Goal: Task Accomplishment & Management: Manage account settings

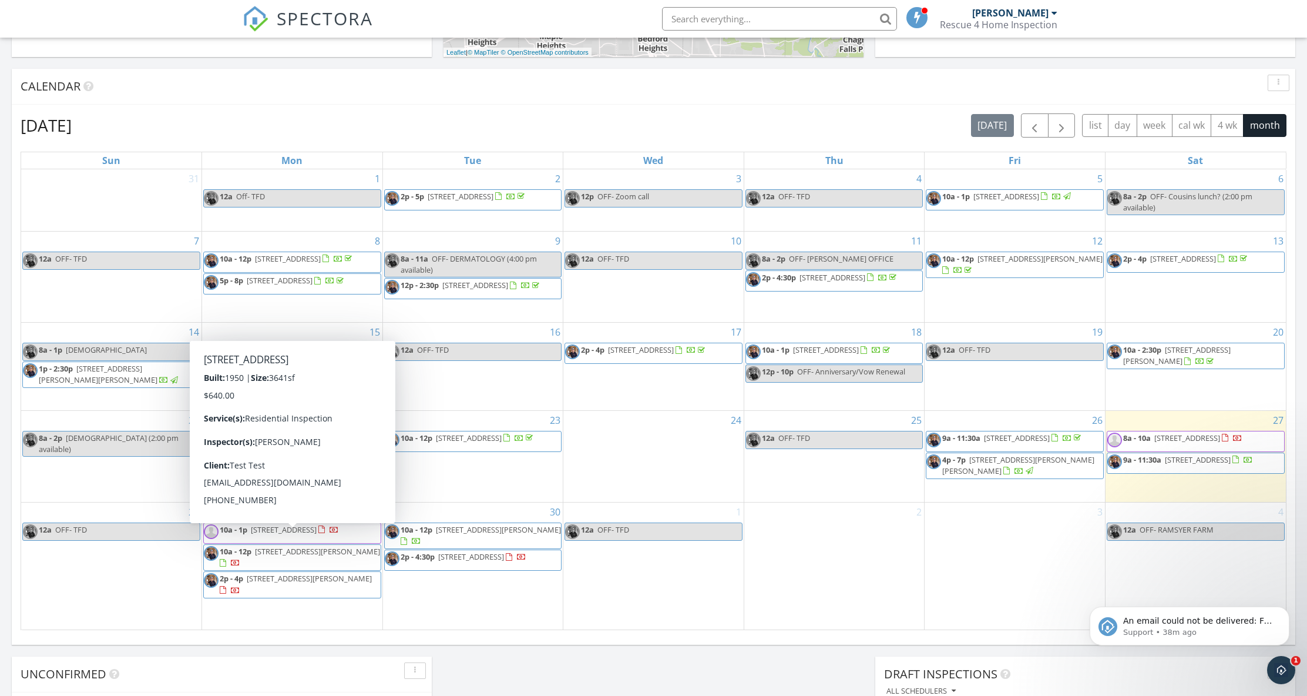
click at [339, 542] on span "10a - 1p 2641 Brentwood Rd, Beachwood 44122" at bounding box center [271, 533] width 135 height 18
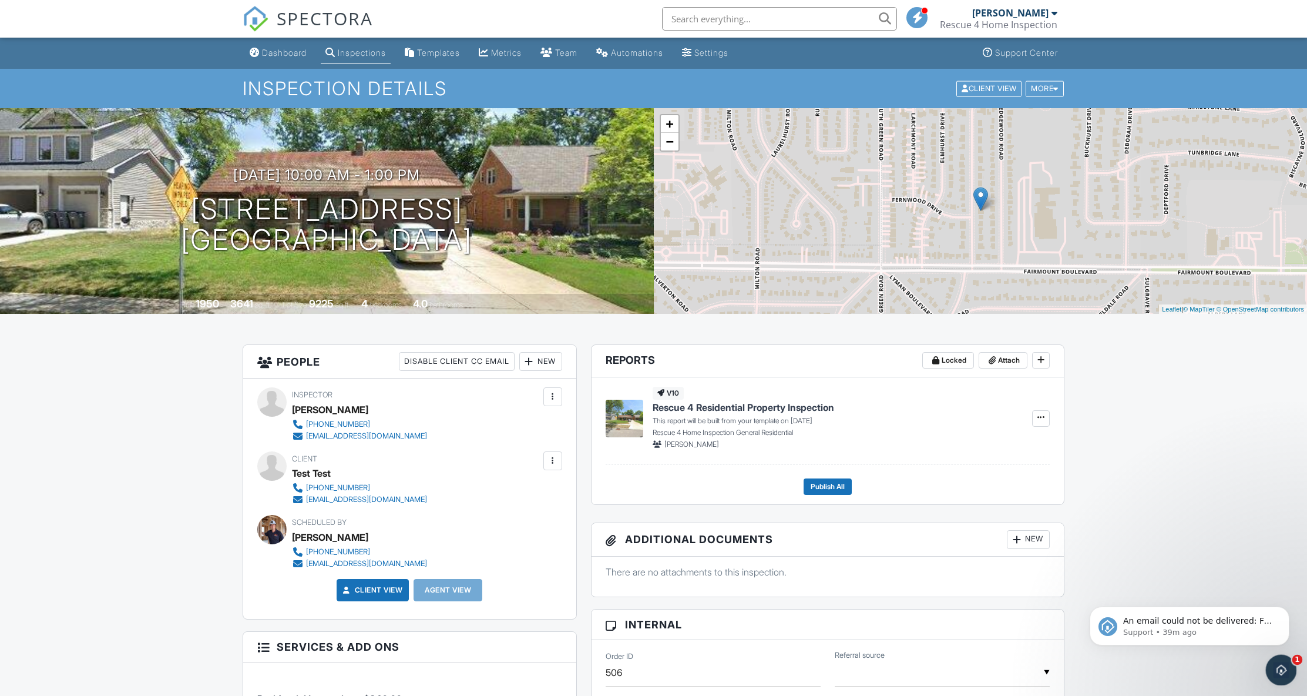
click at [1272, 668] on div "Open Intercom Messenger" at bounding box center [1279, 668] width 39 height 39
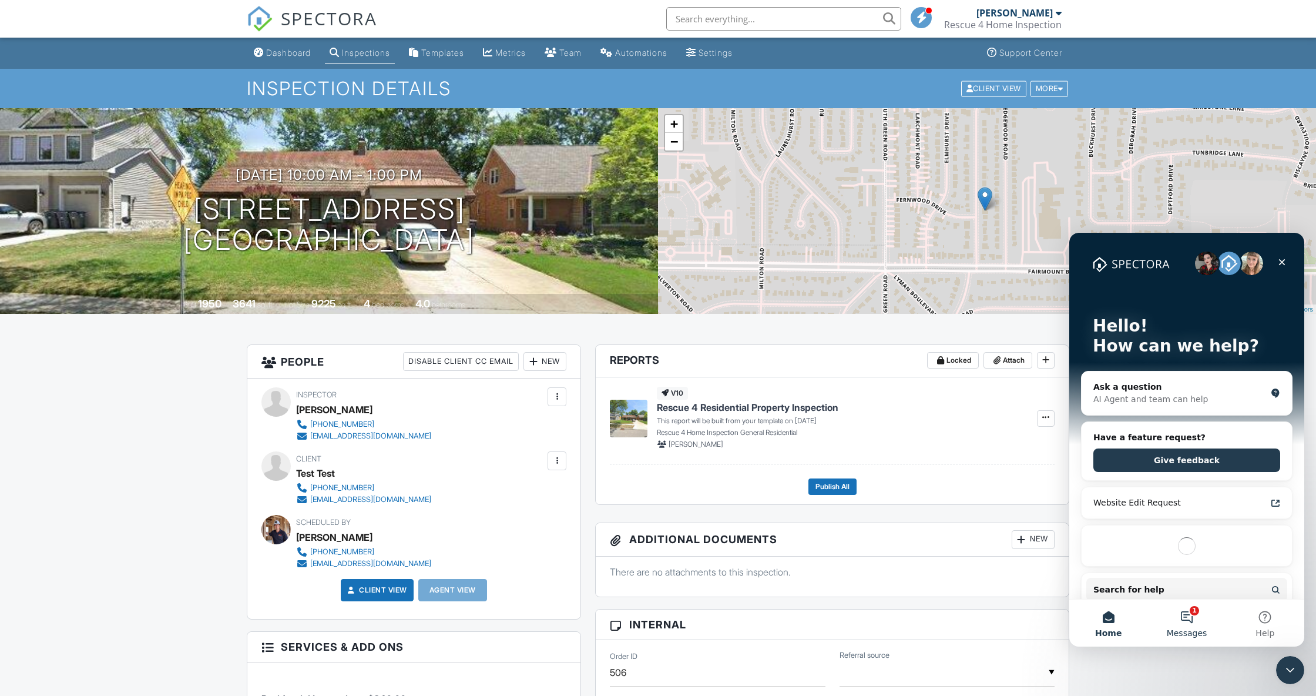
click at [1185, 625] on button "1 Messages" at bounding box center [1187, 622] width 78 height 47
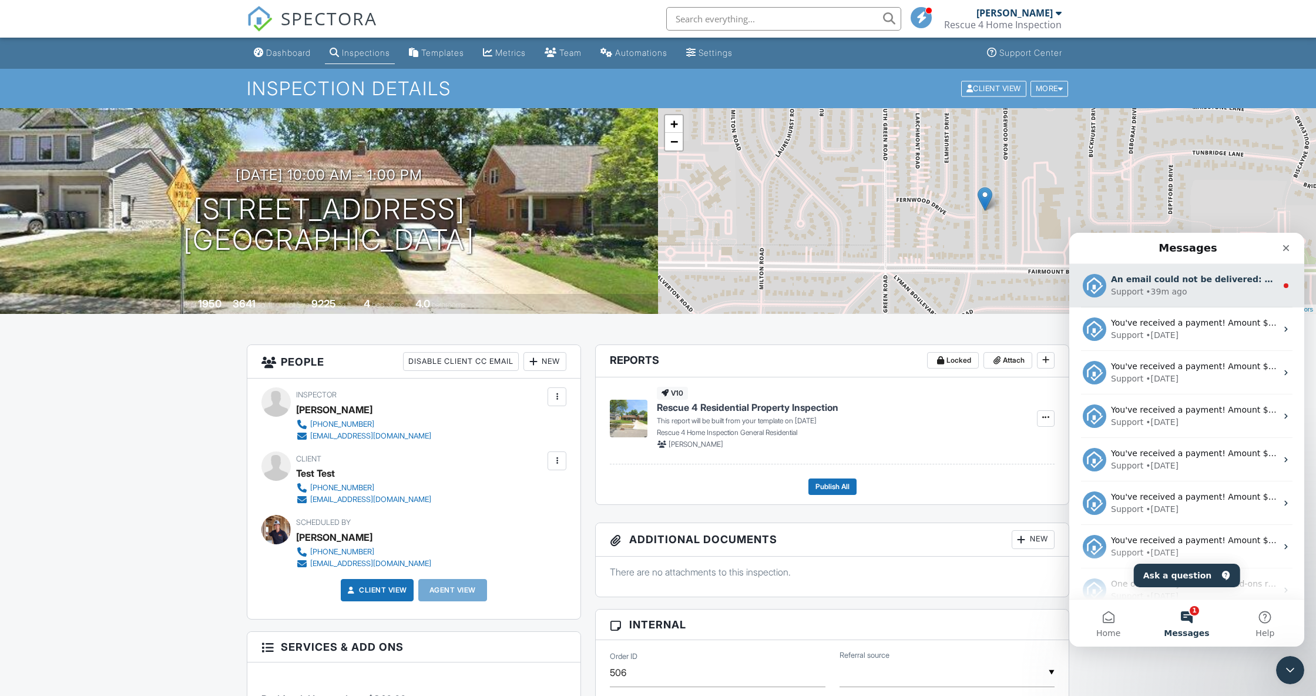
click at [1237, 296] on div "Support • 39m ago" at bounding box center [1194, 292] width 166 height 12
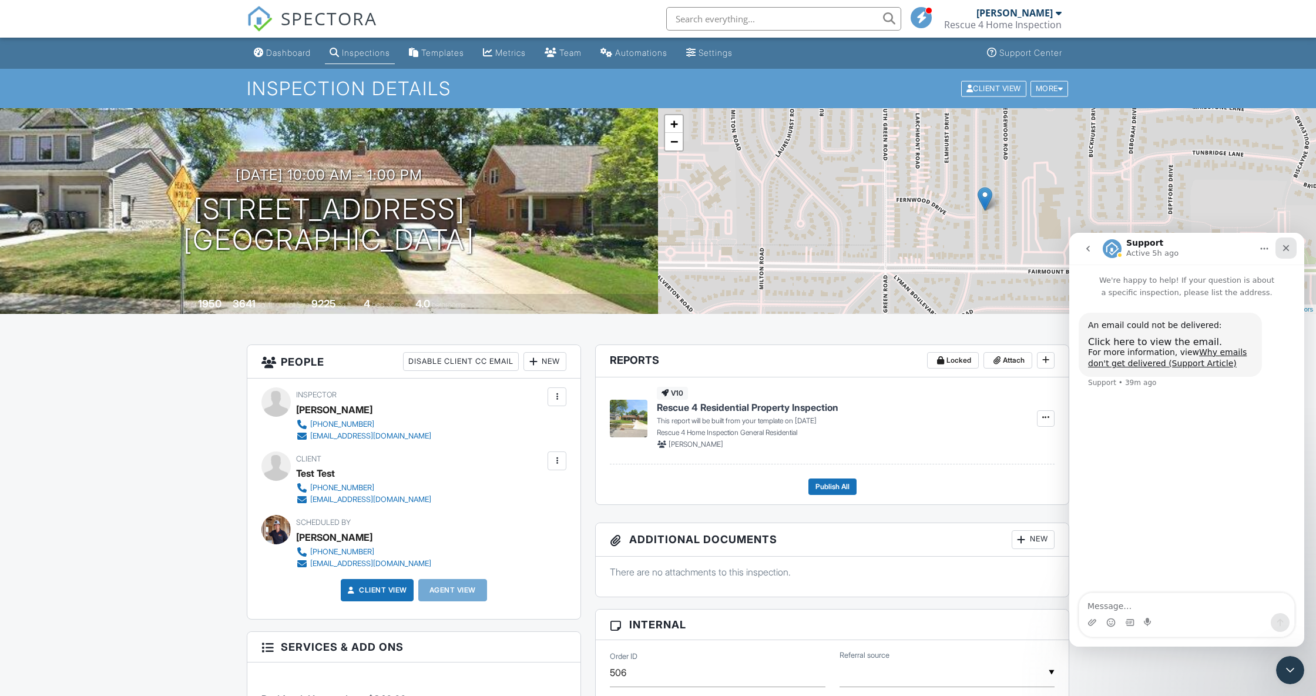
click at [1285, 252] on icon "Close" at bounding box center [1286, 247] width 9 height 9
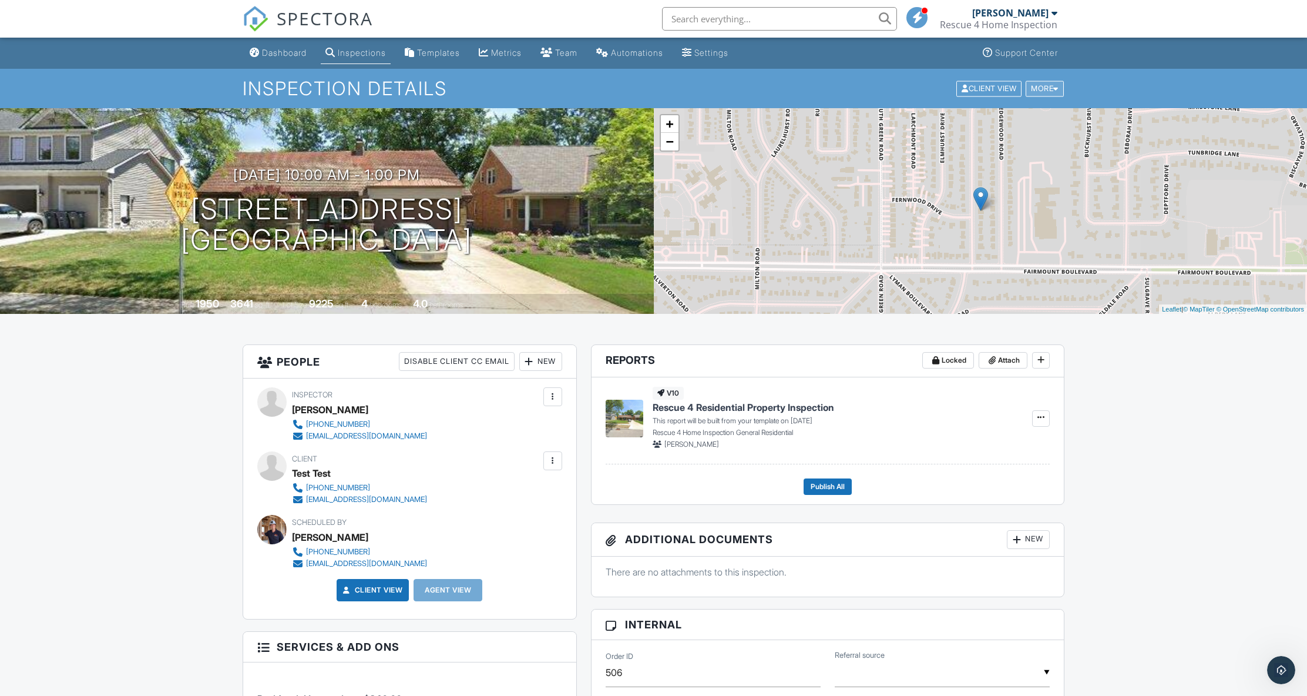
click at [1056, 90] on div at bounding box center [1056, 89] width 5 height 8
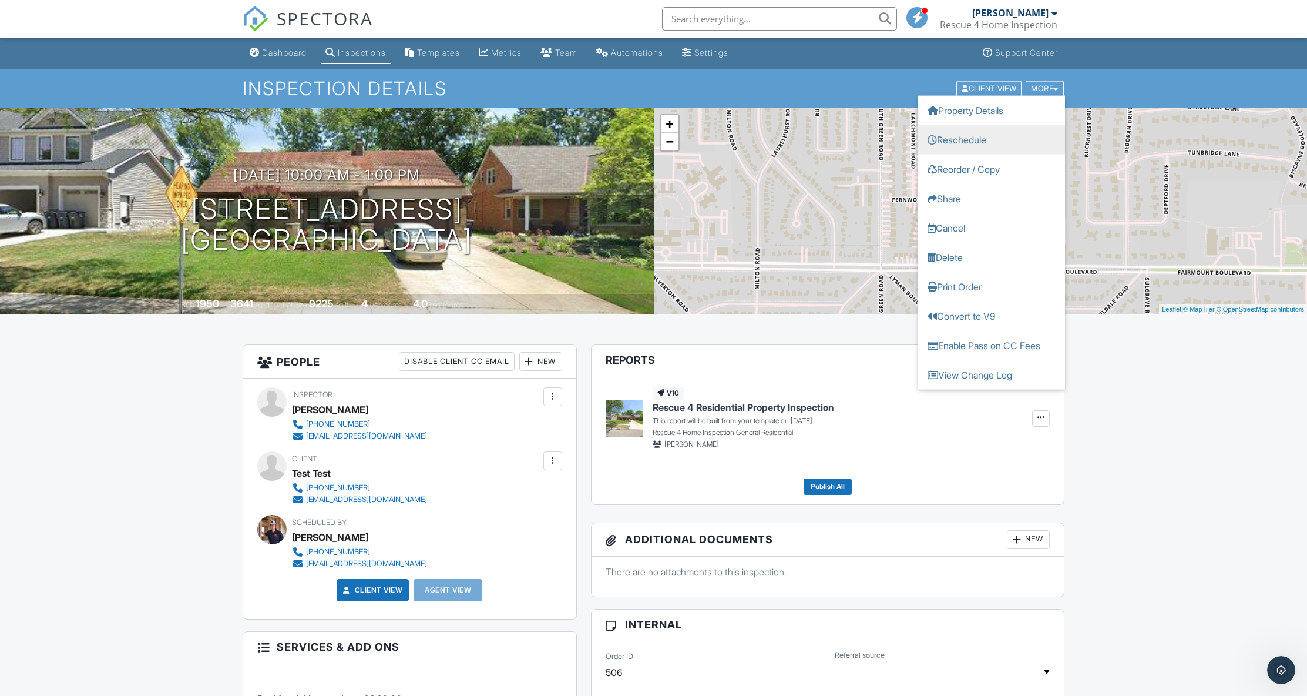
click at [990, 137] on link "Reschedule" at bounding box center [991, 139] width 147 height 29
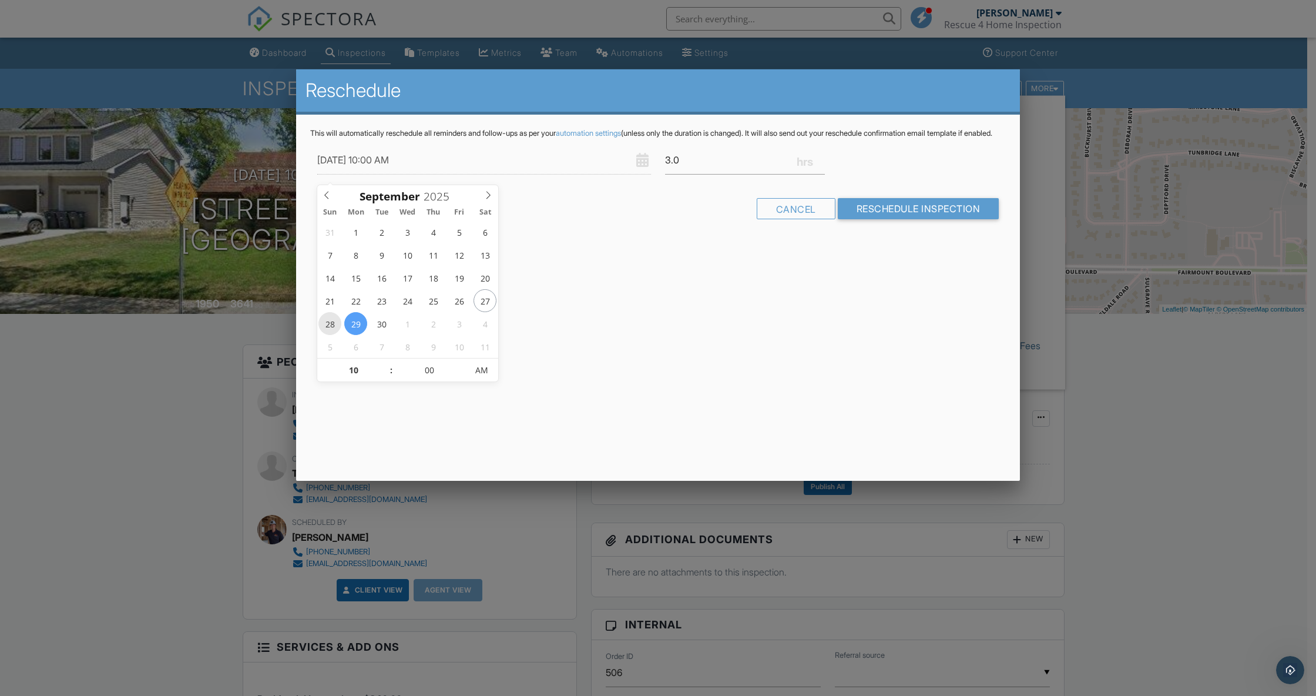
type input "09/28/2025 10:00 AM"
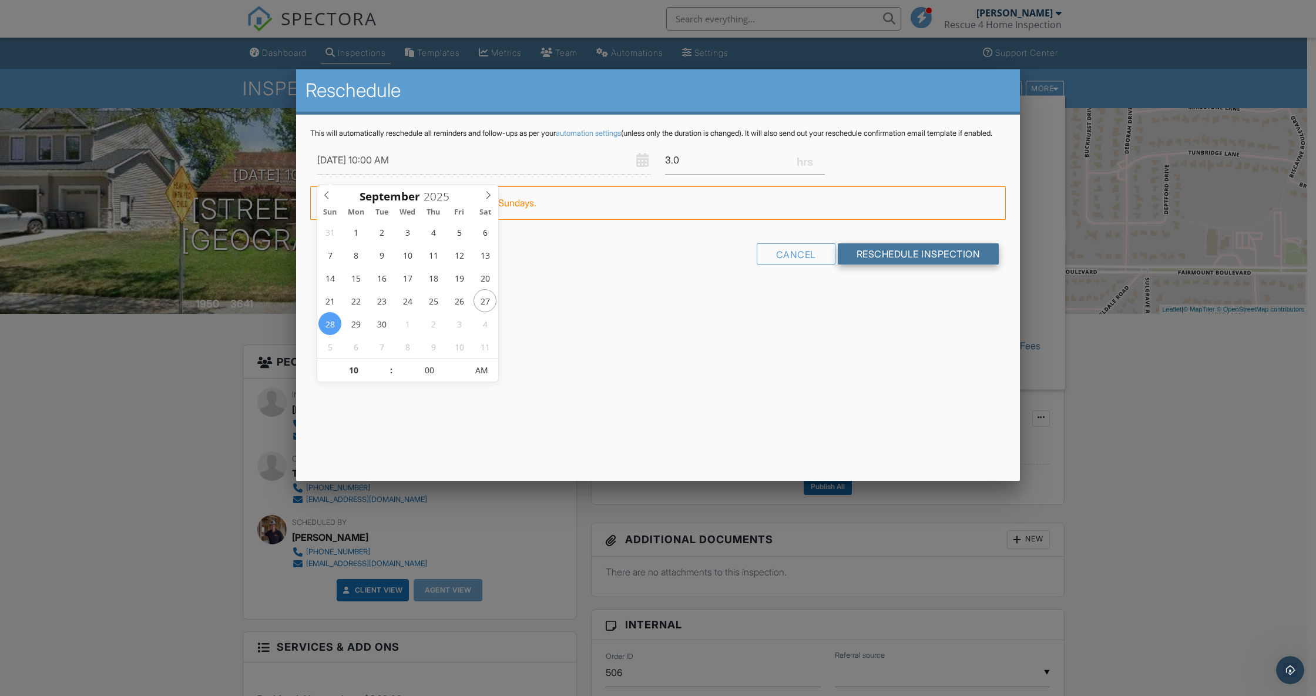
click at [863, 263] on input "Reschedule Inspection" at bounding box center [919, 253] width 162 height 21
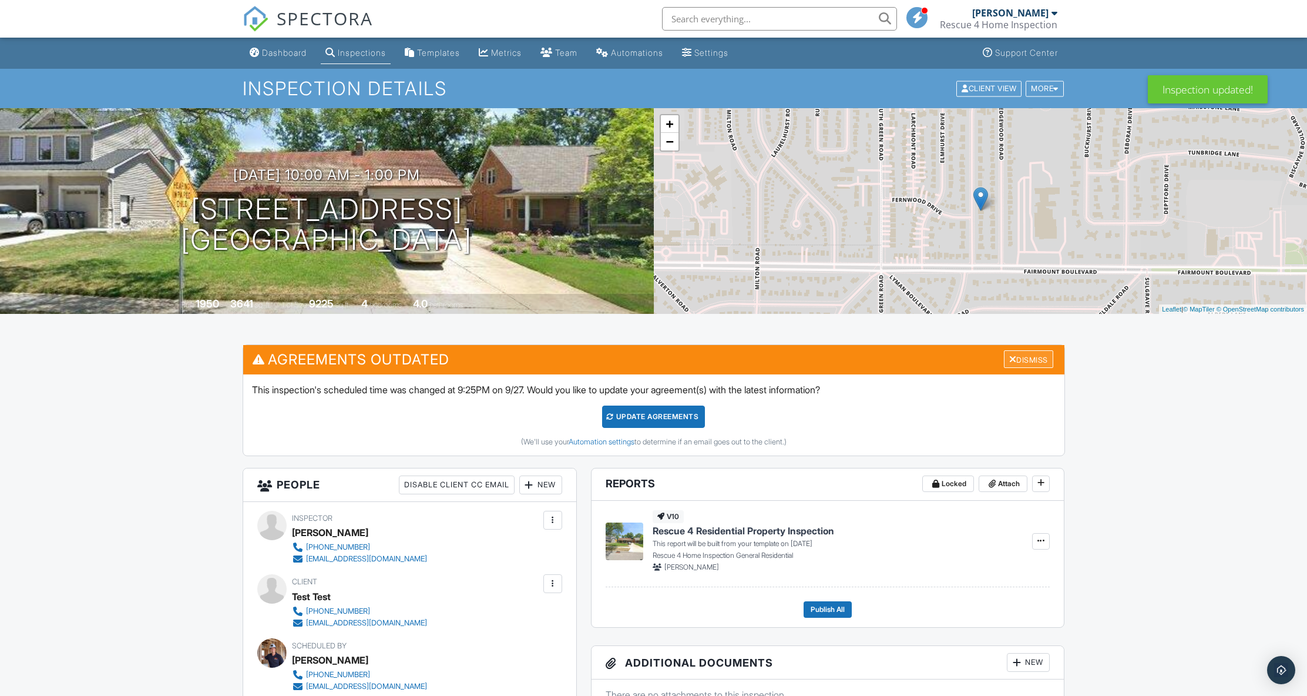
click at [1010, 359] on div at bounding box center [1014, 358] width 8 height 9
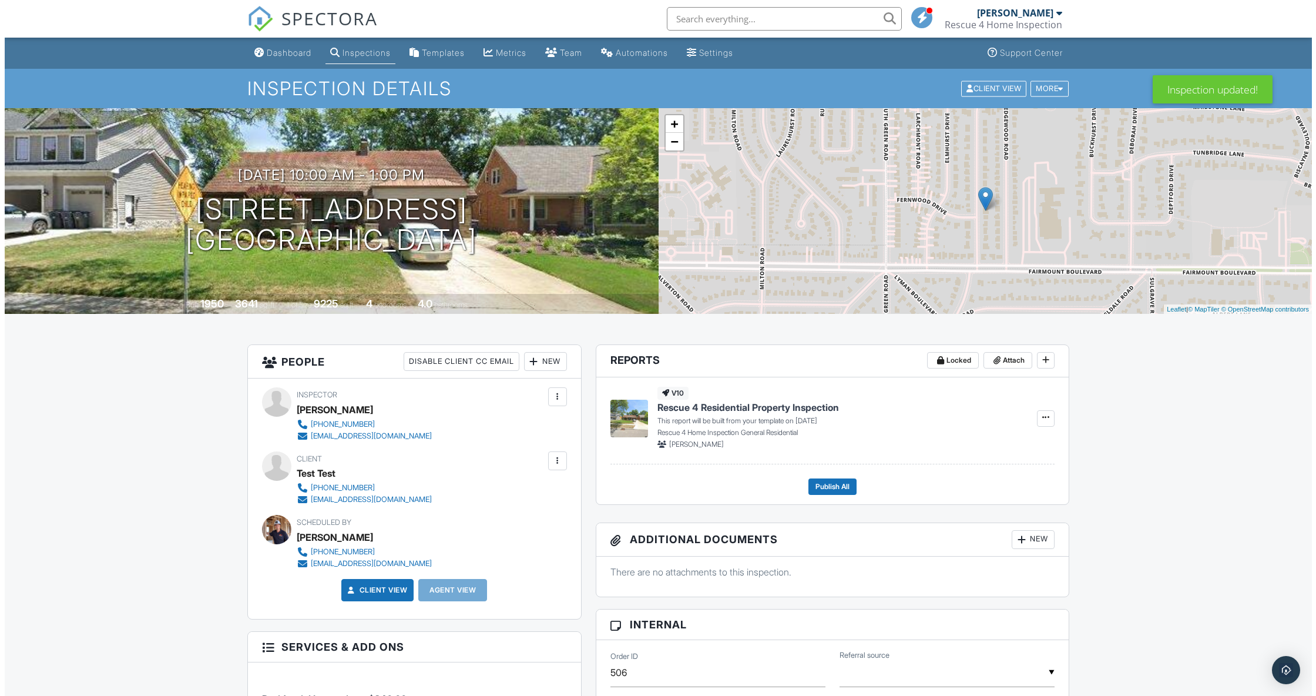
scroll to position [2, 0]
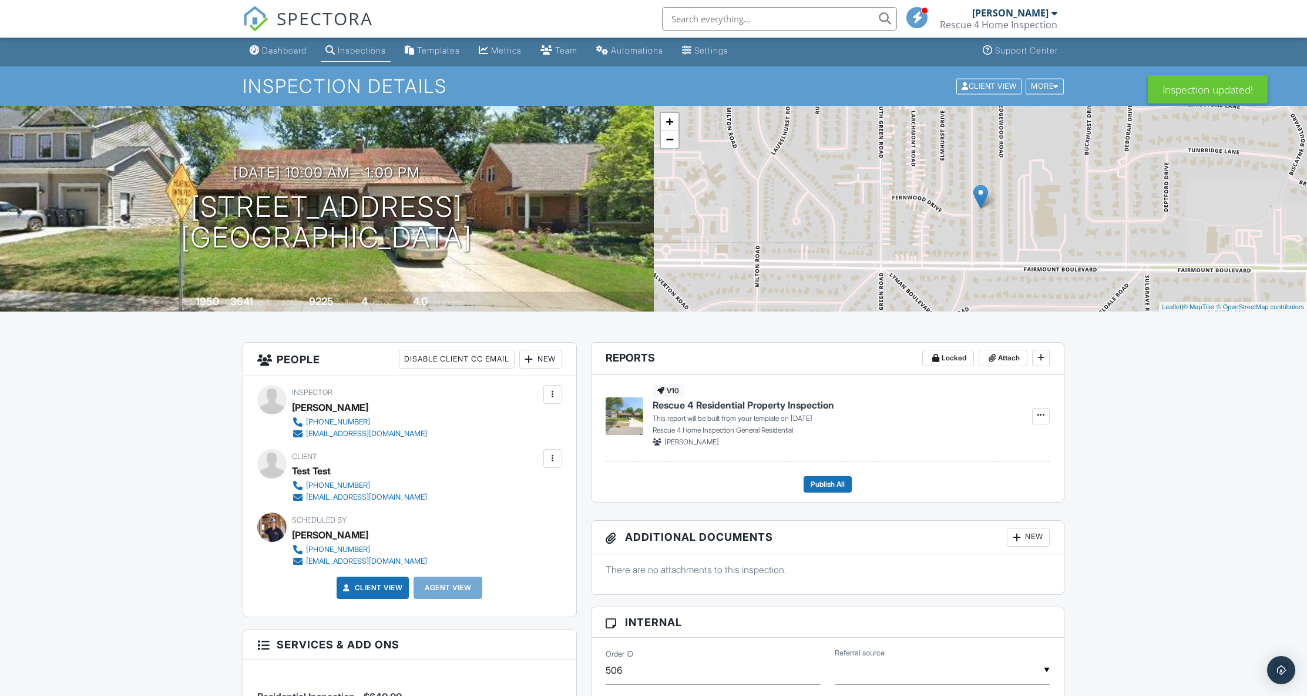
click at [554, 459] on div at bounding box center [553, 458] width 12 height 12
click at [465, 499] on li "Edit" at bounding box center [489, 493] width 131 height 29
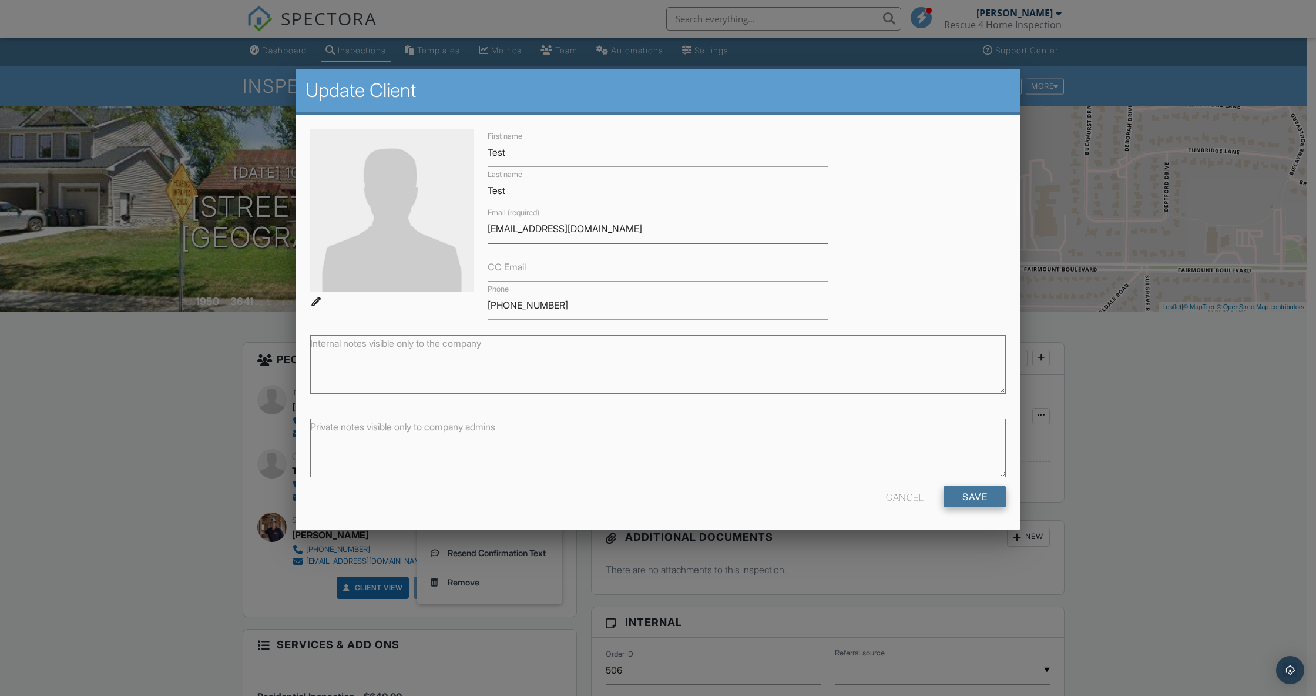
type input "matthayes333@yahoo.com"
click at [984, 502] on input "Save" at bounding box center [975, 496] width 62 height 21
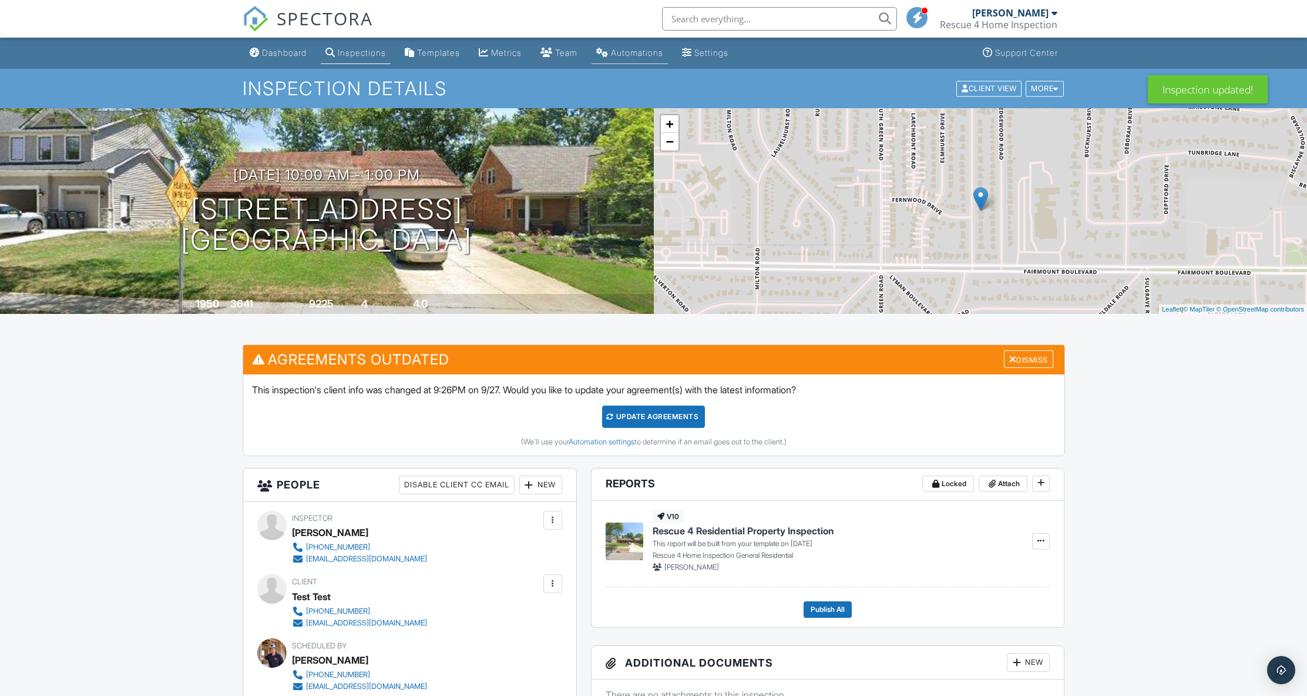
click at [656, 52] on div "Automations" at bounding box center [637, 53] width 52 height 10
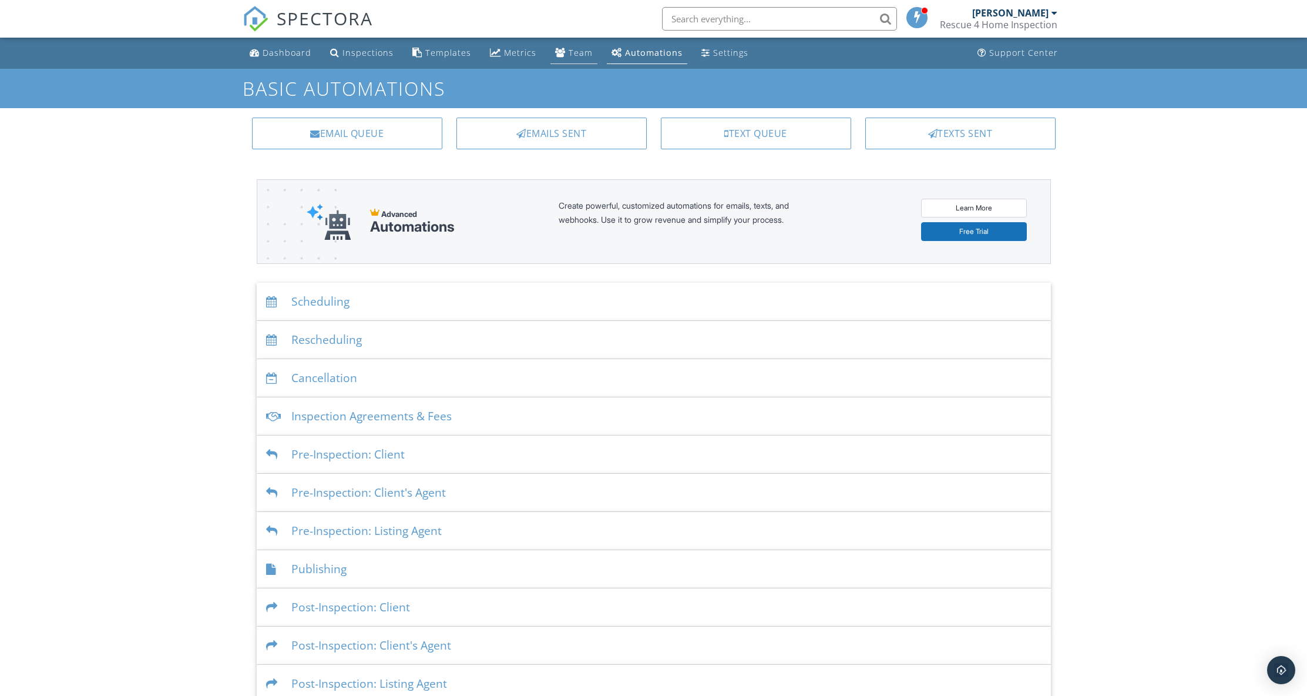
click at [572, 60] on link "Team" at bounding box center [574, 53] width 47 height 22
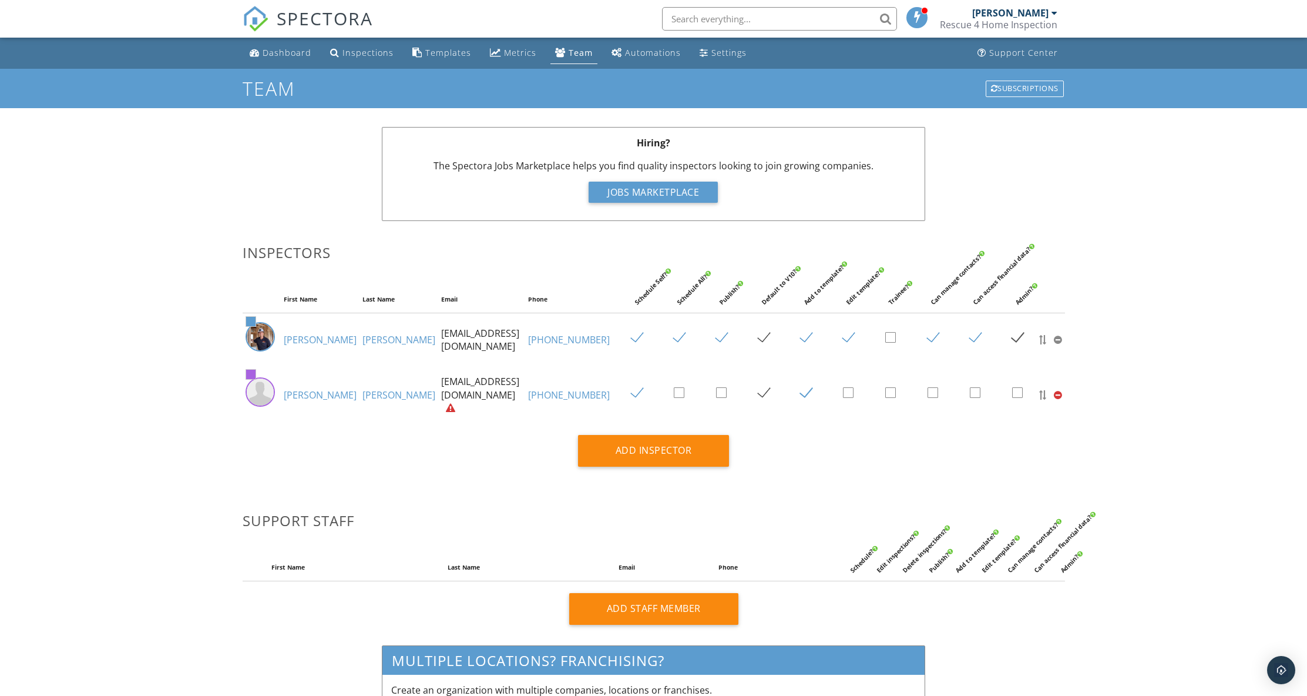
click at [716, 388] on label at bounding box center [726, 393] width 21 height 15
click at [716, 391] on input "checkbox" at bounding box center [720, 395] width 8 height 8
checkbox input "true"
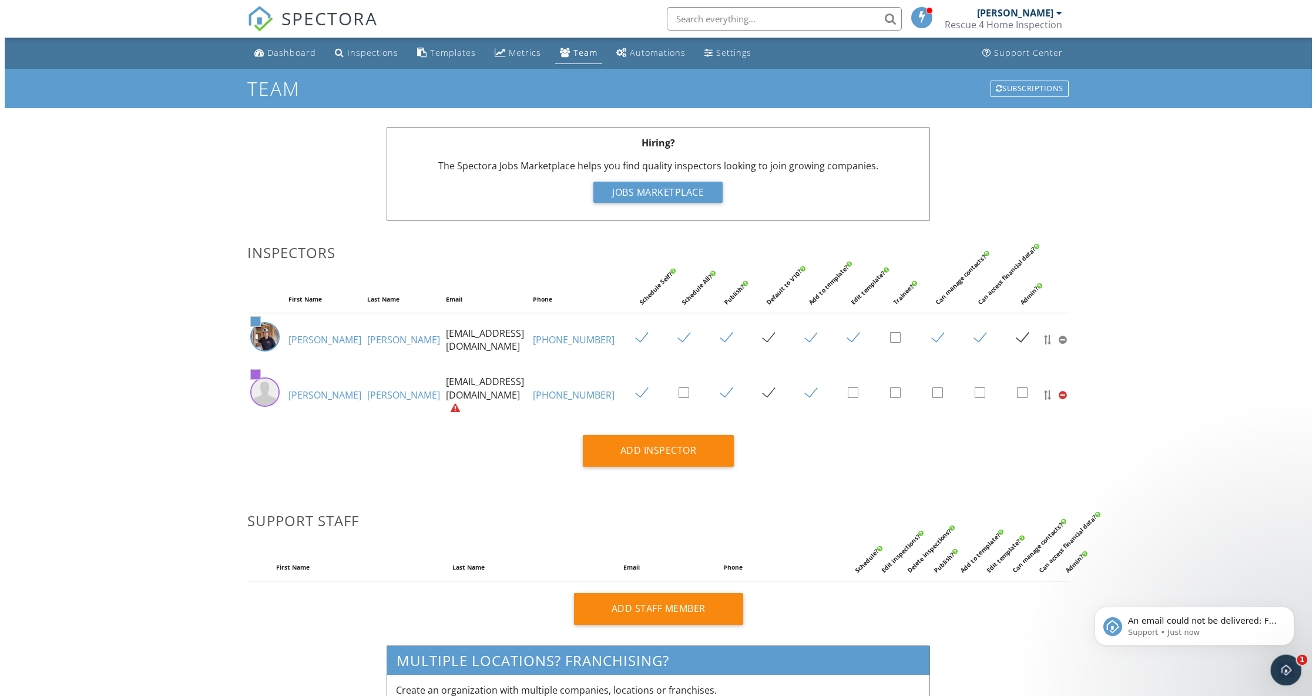
click at [1284, 675] on icon "Open Intercom Messenger" at bounding box center [1284, 668] width 19 height 19
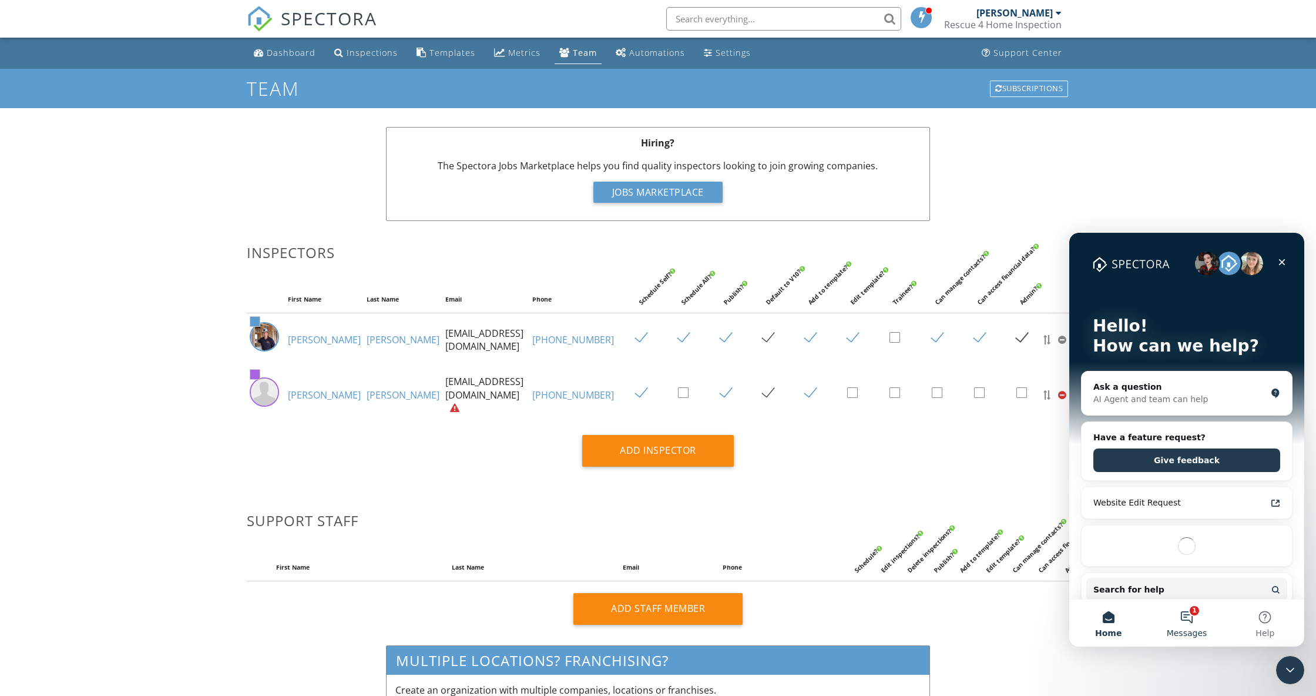
click at [1183, 616] on button "1 Messages" at bounding box center [1187, 622] width 78 height 47
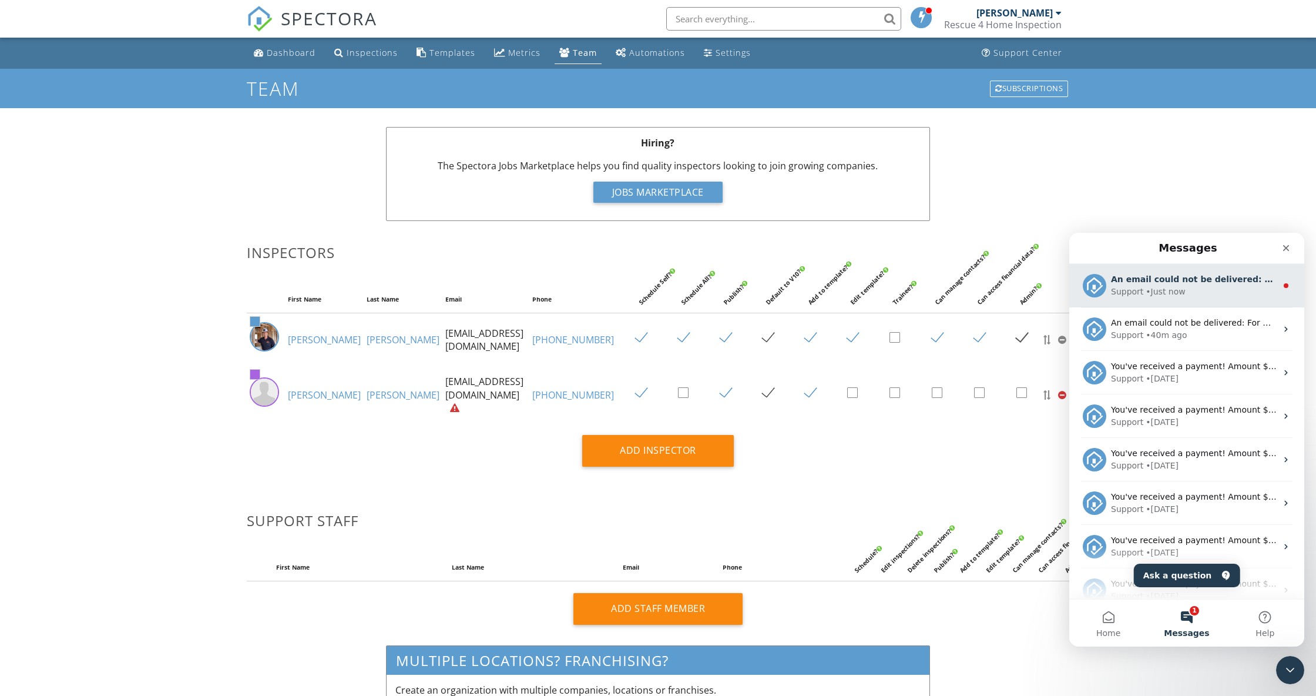
click at [1185, 288] on div "Support • Just now" at bounding box center [1194, 292] width 166 height 12
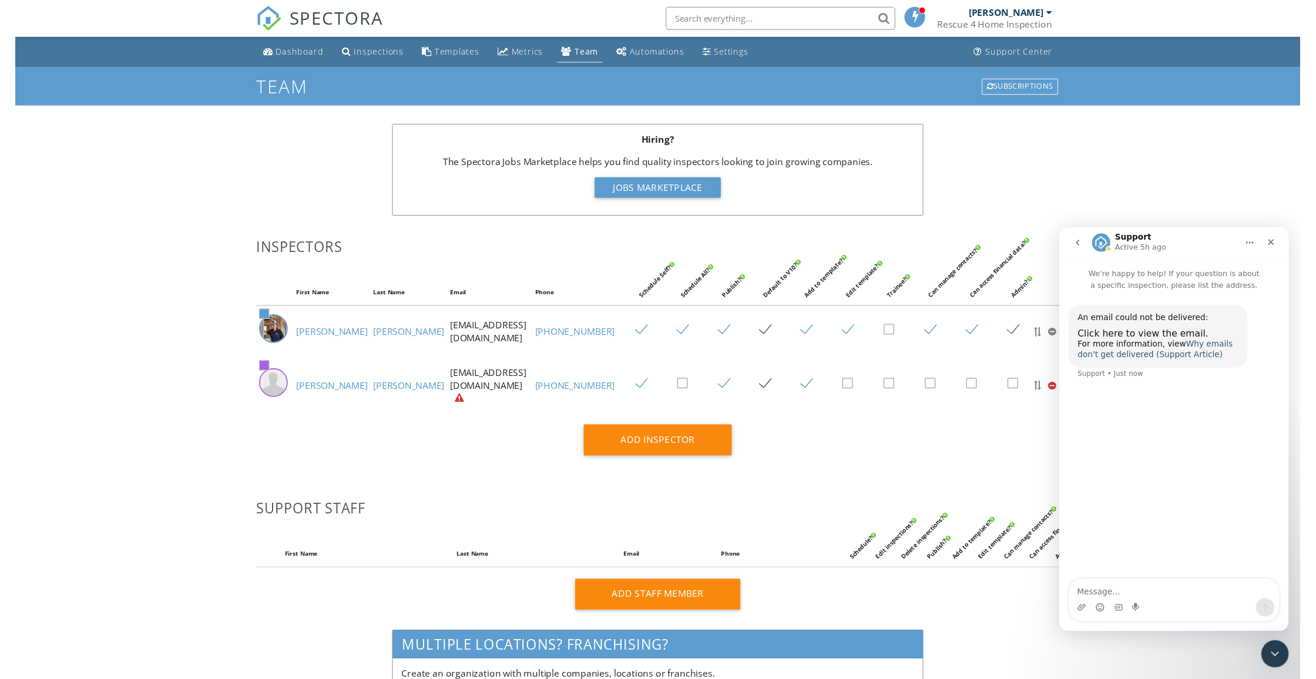
click at [1208, 347] on link "Why emails don't get delivered (Support Article)" at bounding box center [1157, 351] width 159 height 21
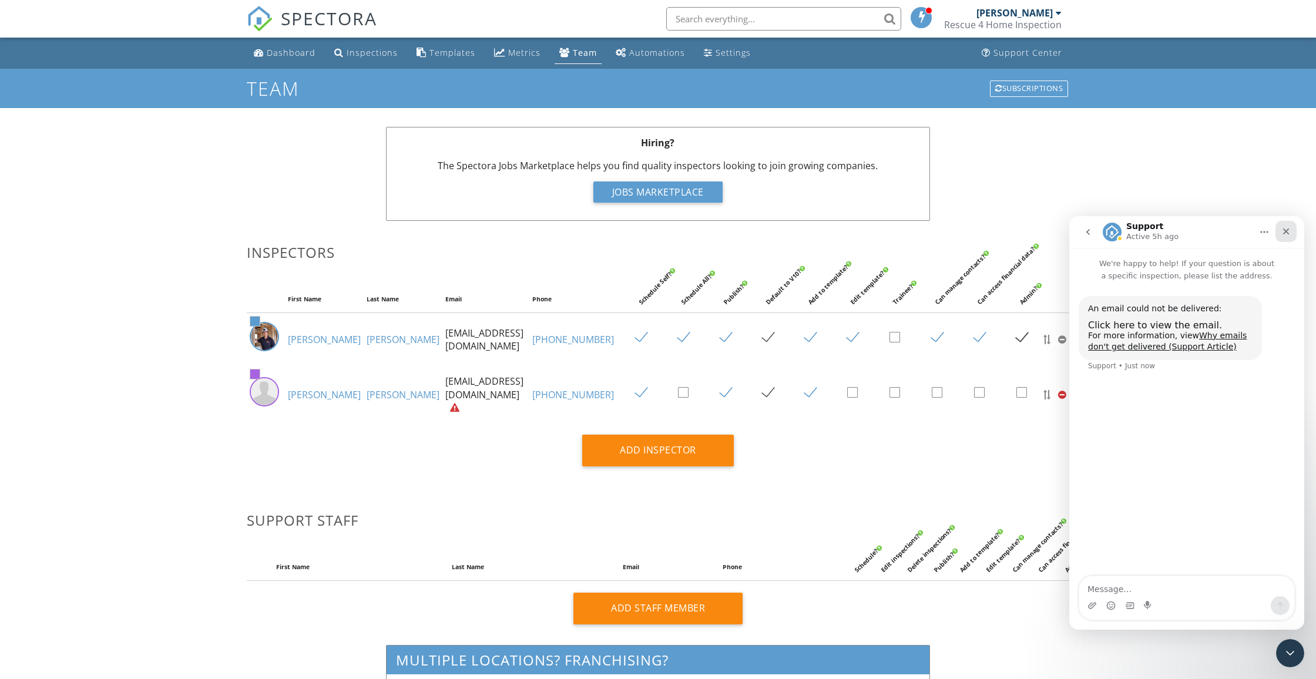
click at [1285, 233] on icon "Close" at bounding box center [1286, 232] width 6 height 6
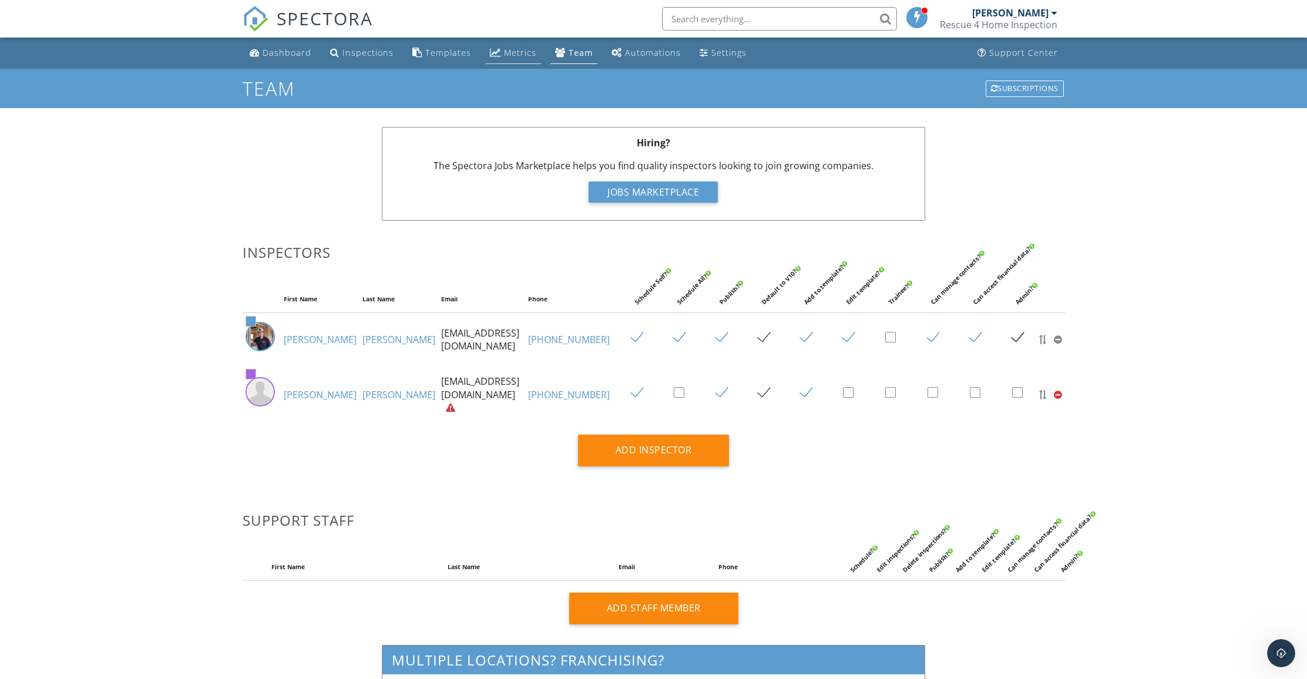
click at [509, 56] on div "Metrics" at bounding box center [520, 52] width 32 height 11
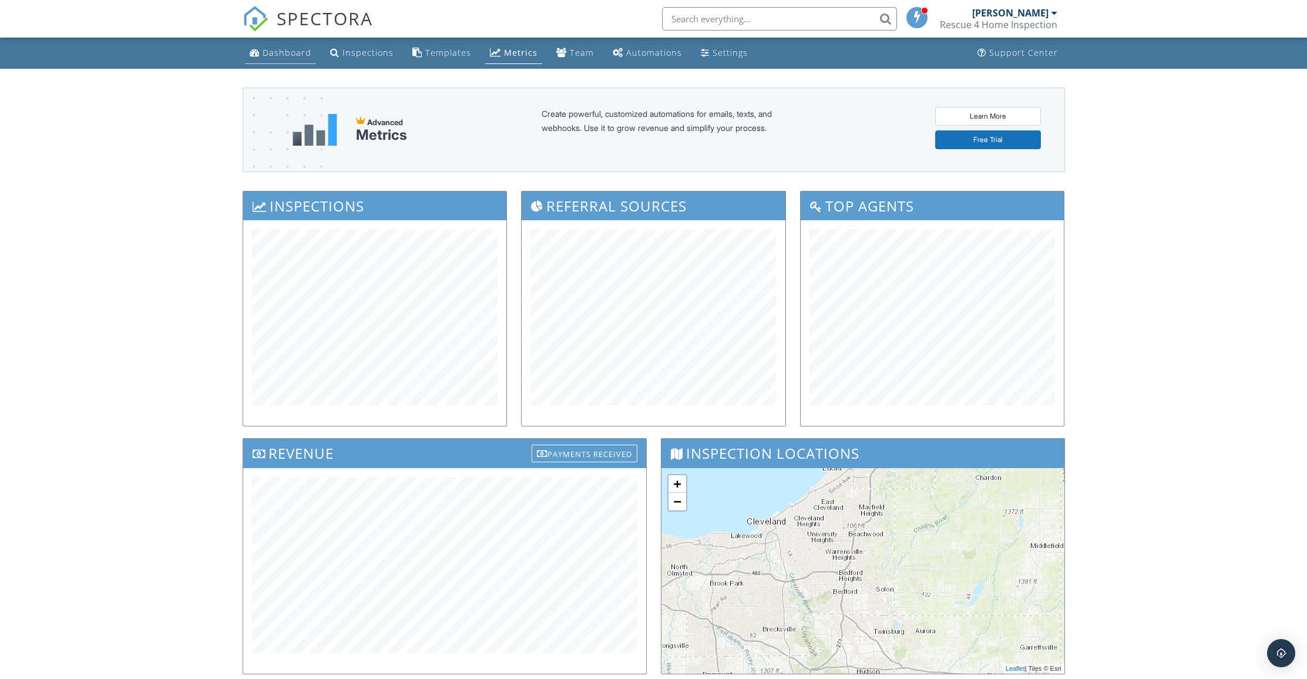
click at [290, 56] on div "Dashboard" at bounding box center [287, 52] width 49 height 11
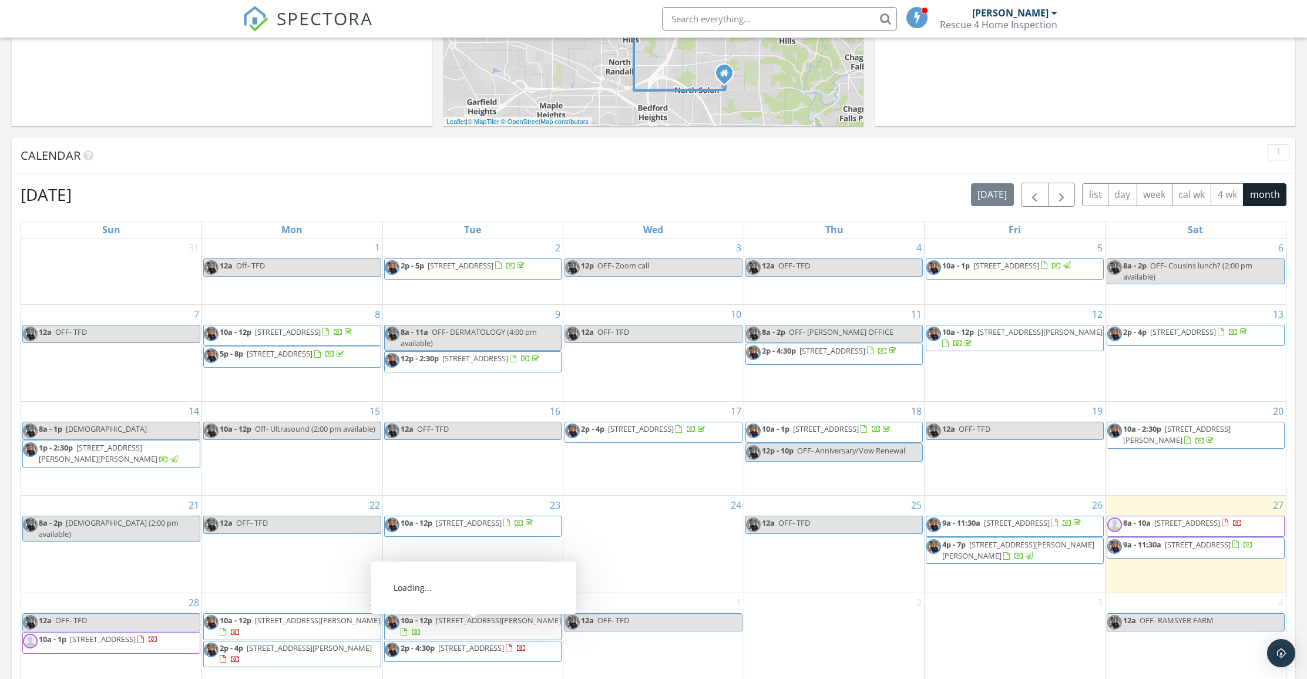
scroll to position [623, 0]
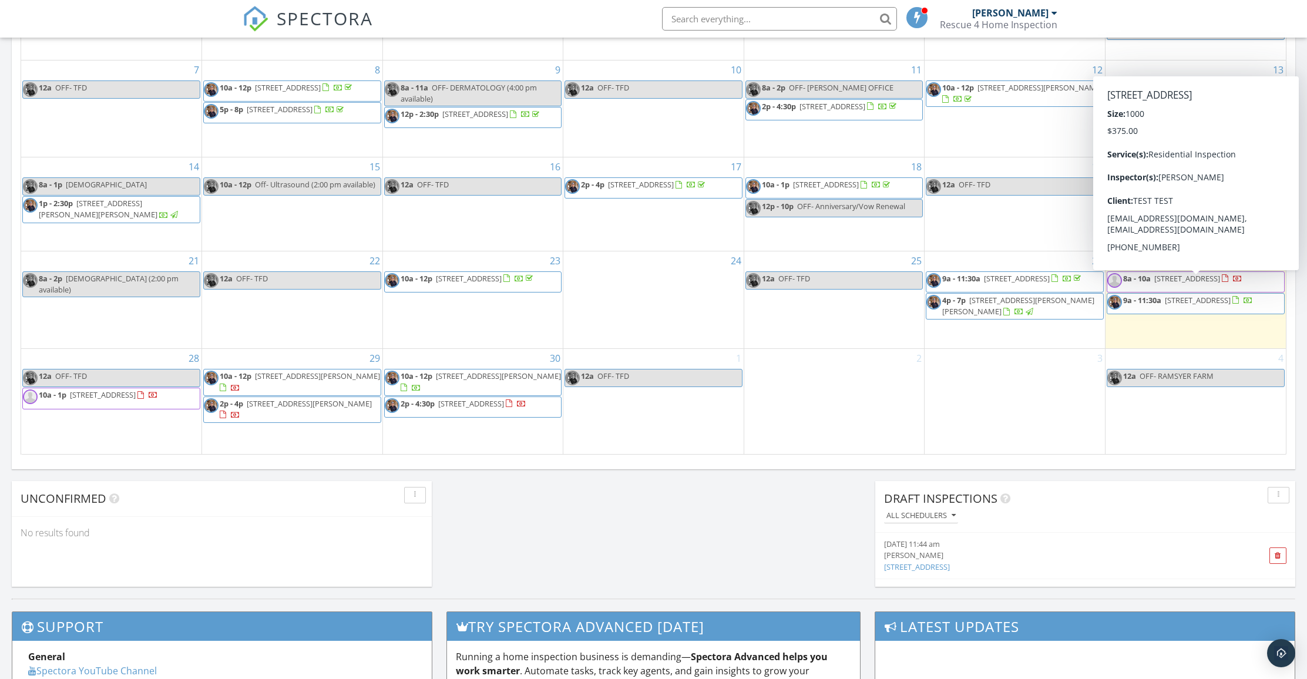
click at [1182, 291] on span "8a - 10a 1288 Oakridge Dr, Cleveland Heights 44121" at bounding box center [1175, 282] width 135 height 18
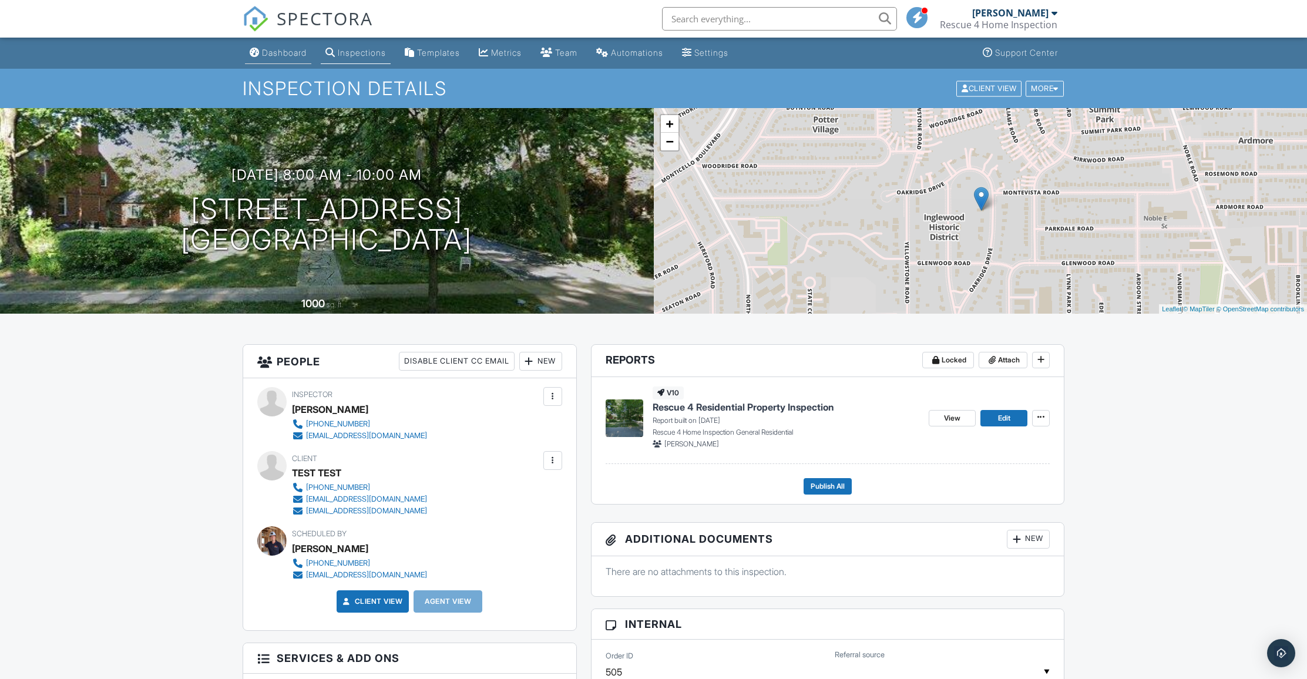
click at [269, 55] on div "Dashboard" at bounding box center [284, 53] width 45 height 10
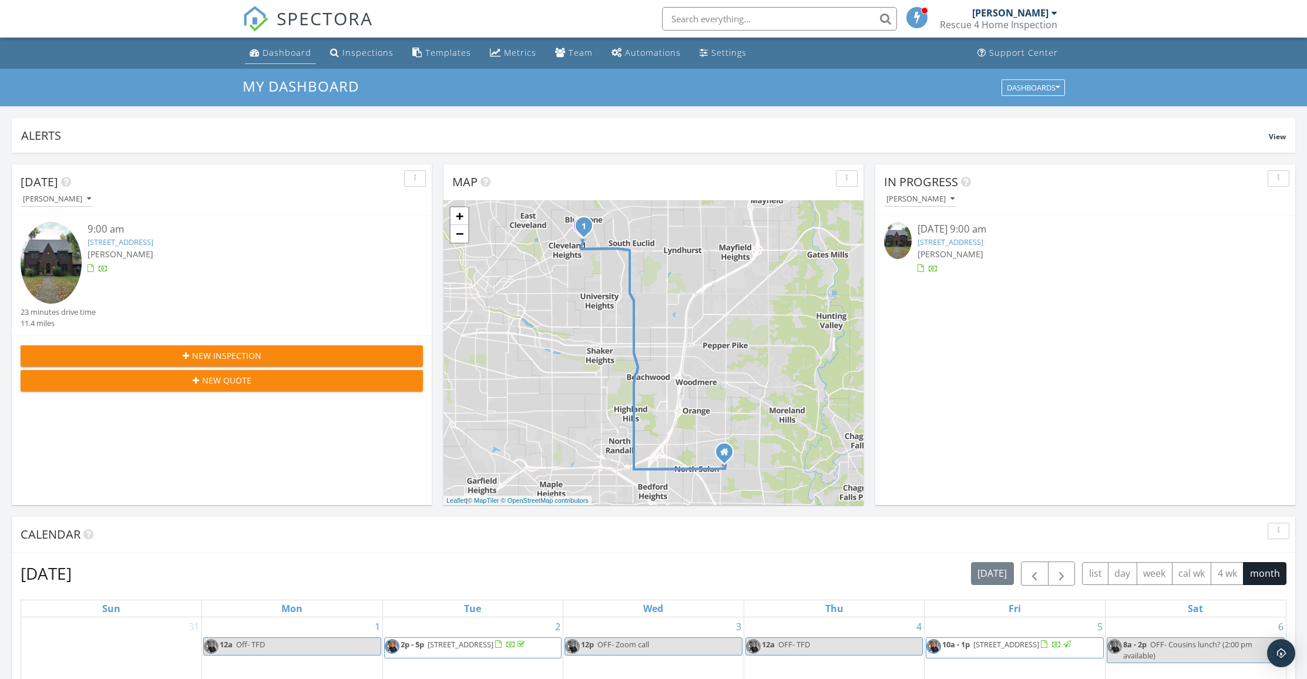
click at [278, 52] on div "Dashboard" at bounding box center [287, 52] width 49 height 11
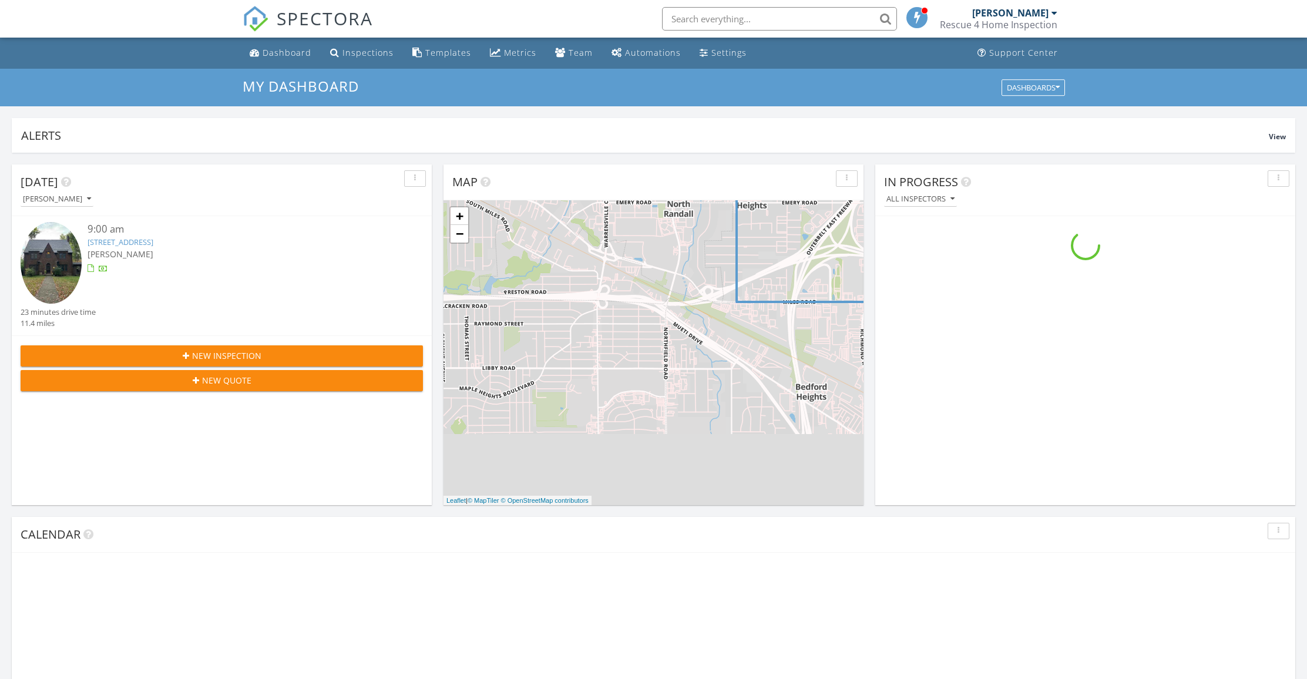
scroll to position [1088, 1326]
